Goal: Information Seeking & Learning: Learn about a topic

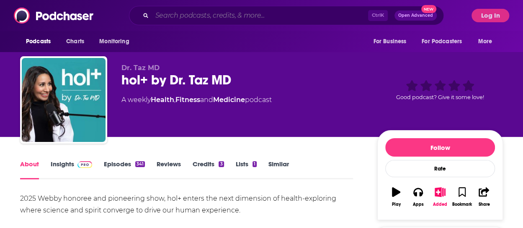
click at [206, 17] on input "Search podcasts, credits, & more..." at bounding box center [260, 15] width 216 height 13
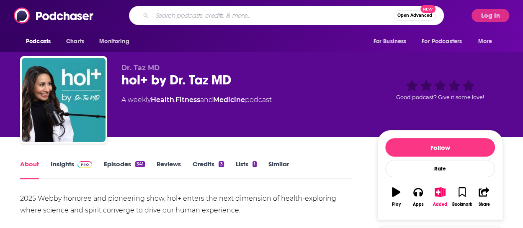
paste input "Beauty Is A Bitch"
type input "Beauty Is A Bitch"
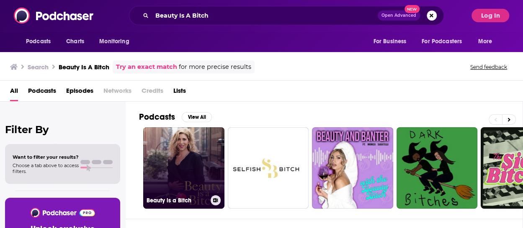
click at [194, 137] on link "Beauty is a Bitch" at bounding box center [183, 167] width 81 height 81
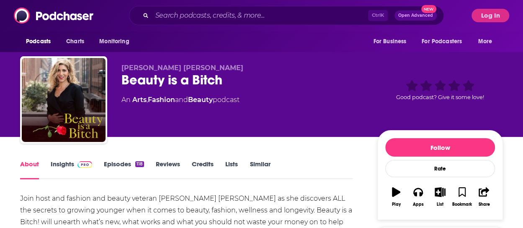
click at [125, 161] on link "Episodes 118" at bounding box center [124, 169] width 40 height 19
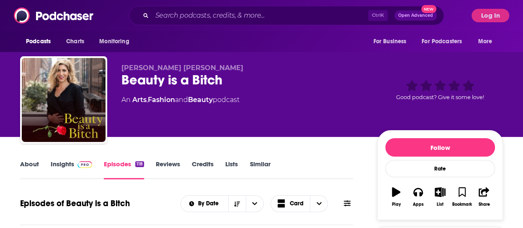
click at [65, 165] on link "Insights" at bounding box center [71, 169] width 41 height 19
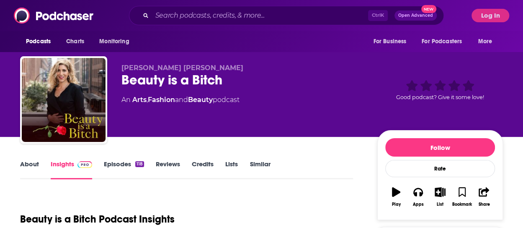
scroll to position [168, 0]
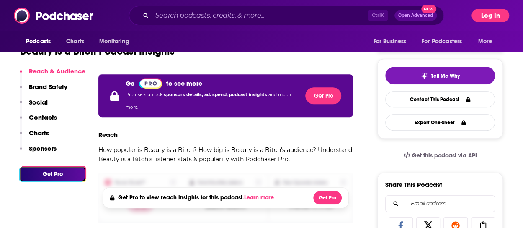
click at [502, 10] on button "Log In" at bounding box center [491, 15] width 38 height 13
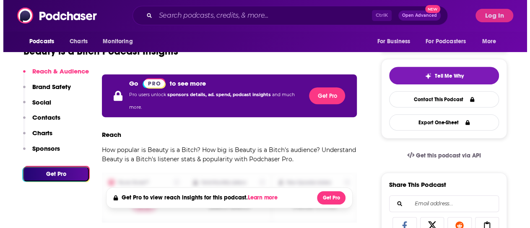
scroll to position [0, 0]
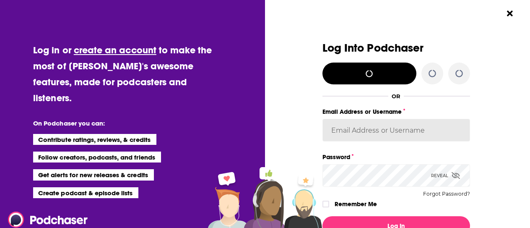
type input "acquavie"
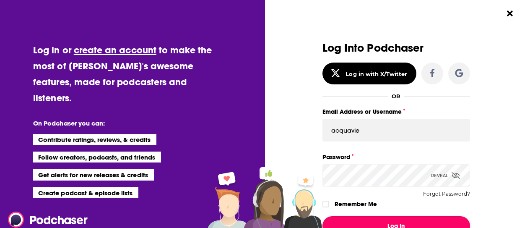
click at [404, 222] on button "Log In" at bounding box center [396, 225] width 148 height 19
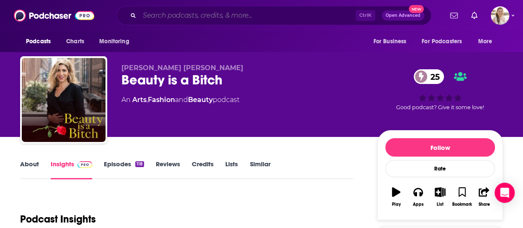
click at [198, 13] on input "Search podcasts, credits, & more..." at bounding box center [248, 15] width 216 height 13
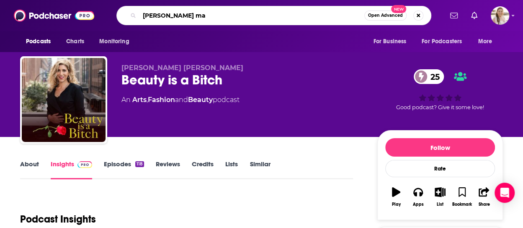
type input "danette may"
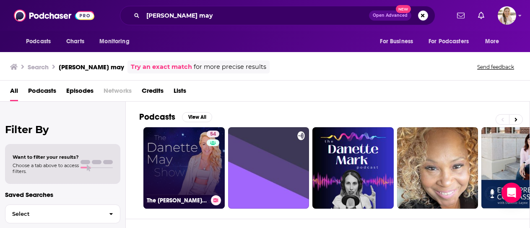
click at [189, 162] on link "54 The Danette May Show" at bounding box center [183, 167] width 81 height 81
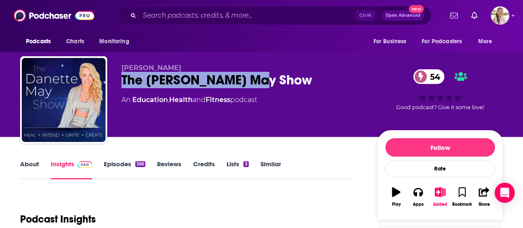
drag, startPoint x: 128, startPoint y: 78, endPoint x: 268, endPoint y: 80, distance: 139.6
click at [268, 80] on div "The Danette May Show 54" at bounding box center [243, 80] width 243 height 16
click at [38, 161] on link "About" at bounding box center [29, 169] width 19 height 19
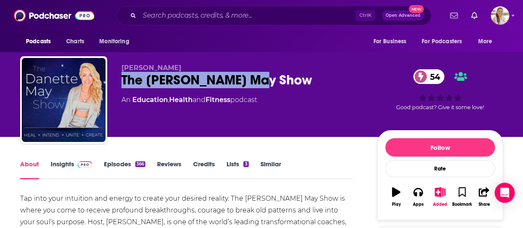
drag, startPoint x: 124, startPoint y: 79, endPoint x: 289, endPoint y: 87, distance: 165.3
click at [289, 87] on div "The Danette May Show 54" at bounding box center [243, 80] width 243 height 16
copy h1 "The Danette May Show"
click at [70, 163] on link "Insights" at bounding box center [71, 169] width 41 height 19
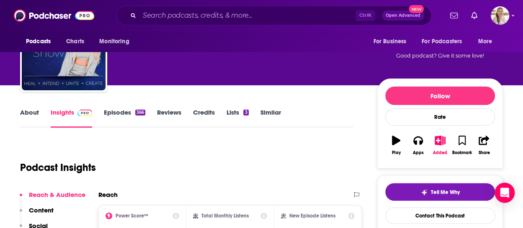
scroll to position [84, 0]
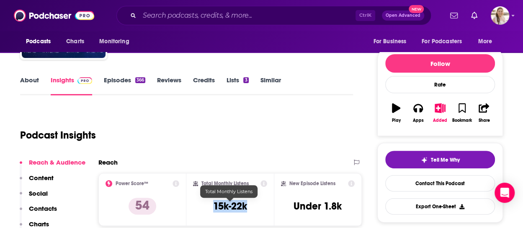
drag, startPoint x: 210, startPoint y: 210, endPoint x: 246, endPoint y: 212, distance: 35.6
click at [246, 212] on div "Total Monthly Listens 15k-22k" at bounding box center [230, 199] width 75 height 39
copy h3 "15k-22k"
